Goal: Task Accomplishment & Management: Complete application form

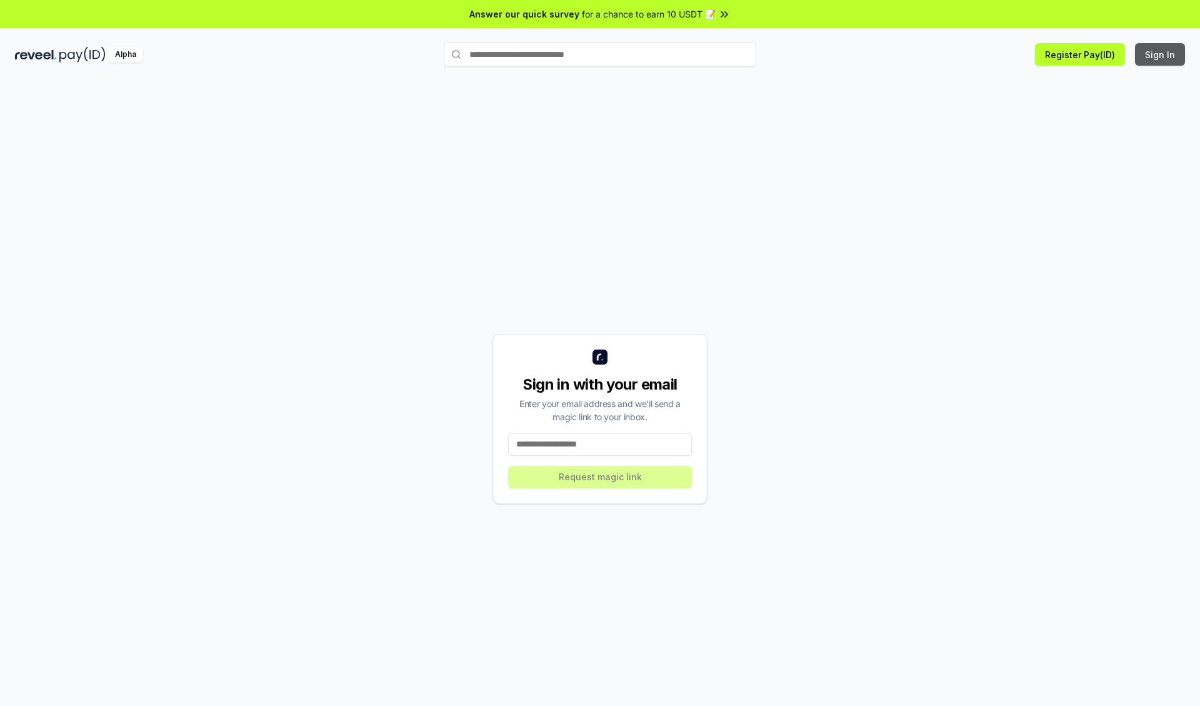
click at [1161, 54] on button "Sign In" at bounding box center [1160, 54] width 50 height 23
type input "**********"
click at [600, 476] on button "Request magic link" at bounding box center [600, 477] width 184 height 23
